Goal: Information Seeking & Learning: Learn about a topic

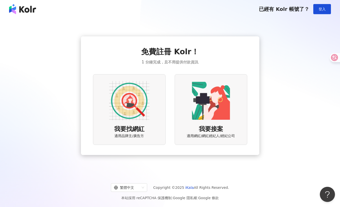
click at [141, 93] on img at bounding box center [129, 100] width 40 height 40
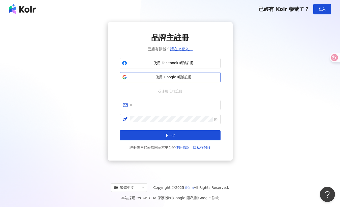
click at [166, 74] on button "使用 Google 帳號註冊" at bounding box center [170, 77] width 101 height 10
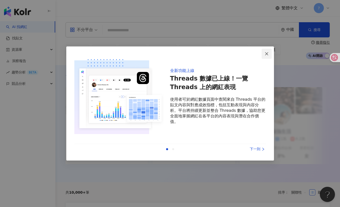
click at [263, 53] on span "Close" at bounding box center [267, 54] width 10 height 4
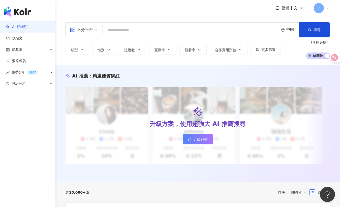
click at [321, 12] on div "7" at bounding box center [322, 8] width 16 height 10
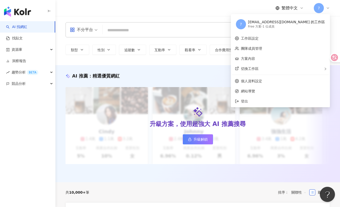
click at [297, 25] on div "Free 方案 - 1 位成員" at bounding box center [286, 26] width 77 height 4
click at [218, 39] on div "不分平台 中國 搜尋 類型 性別 追蹤數 互動率 觀看率 合作費用預估 更多篩選 搜尋指引 AI 開啟 AI 關閉" at bounding box center [197, 40] width 284 height 37
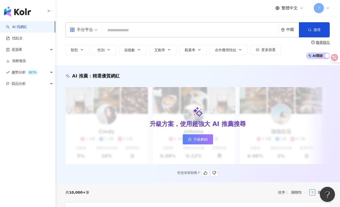
click at [205, 140] on span "升級解鎖" at bounding box center [201, 139] width 14 height 4
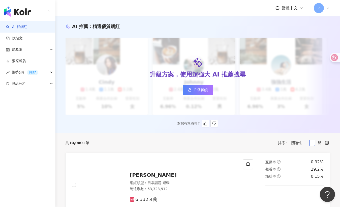
scroll to position [40, 0]
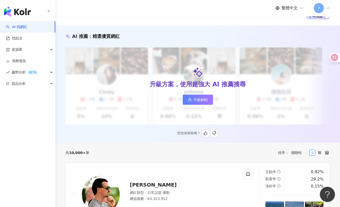
click at [200, 96] on link "升級解鎖" at bounding box center [198, 99] width 30 height 10
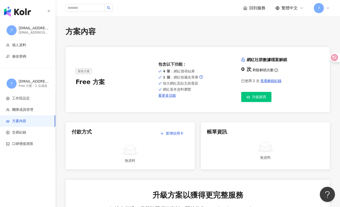
click at [318, 9] on span "7" at bounding box center [319, 8] width 2 height 6
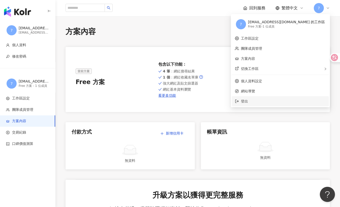
click at [278, 102] on span "登出" at bounding box center [283, 101] width 85 height 6
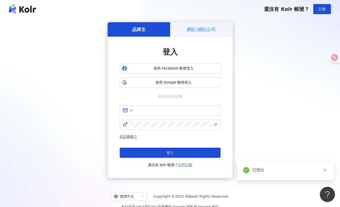
click at [183, 163] on link "立即註冊" at bounding box center [185, 165] width 14 height 4
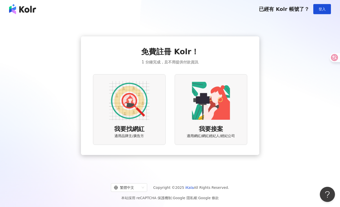
click at [143, 113] on img at bounding box center [129, 100] width 40 height 40
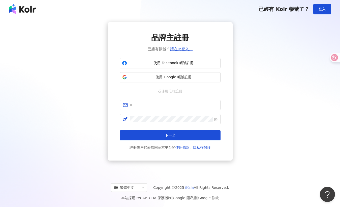
click at [173, 90] on span "或使用信箱註冊" at bounding box center [170, 91] width 32 height 6
click at [154, 106] on input "text" at bounding box center [174, 105] width 88 height 6
type input "**********"
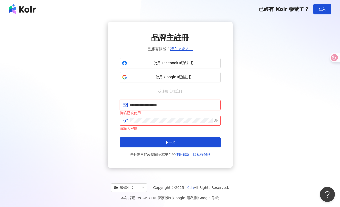
drag, startPoint x: 186, startPoint y: 105, endPoint x: 105, endPoint y: 101, distance: 81.3
click at [105, 101] on div "**********" at bounding box center [170, 94] width 328 height 145
click at [164, 65] on span "使用 Facebook 帳號註冊" at bounding box center [173, 62] width 89 height 5
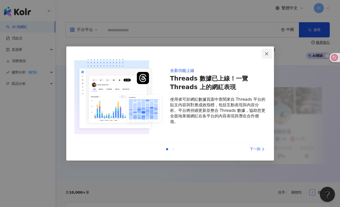
click at [266, 52] on icon "close" at bounding box center [267, 54] width 4 height 4
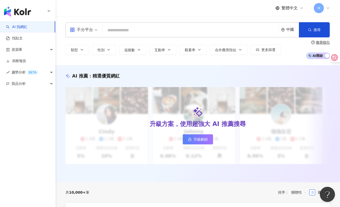
click at [172, 22] on div "不分平台 中國 搜尋" at bounding box center [198, 29] width 264 height 15
click at [162, 28] on input "search" at bounding box center [191, 30] width 172 height 10
paste input "**********"
type input "**********"
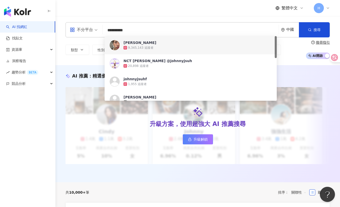
click at [186, 40] on span "[PERSON_NAME]" at bounding box center [187, 42] width 129 height 5
